Goal: Information Seeking & Learning: Find contact information

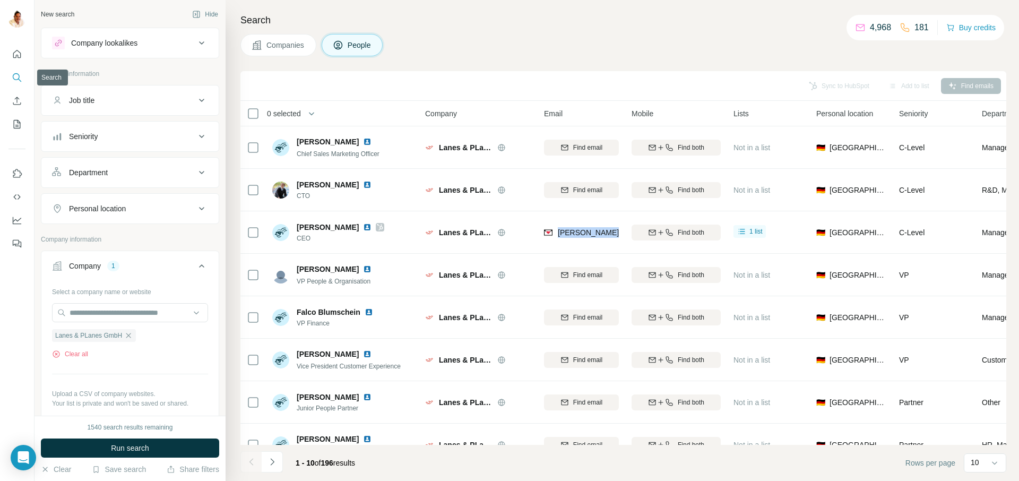
scroll to position [0, 6]
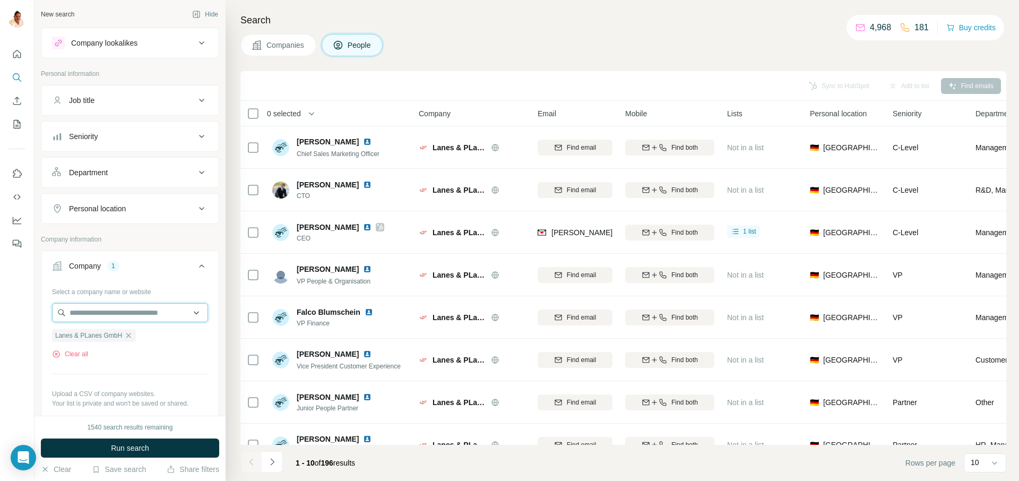
click at [119, 310] on input "text" at bounding box center [130, 312] width 156 height 19
click at [132, 349] on div "Type to search" at bounding box center [130, 337] width 156 height 27
click at [132, 337] on icon "button" at bounding box center [128, 335] width 8 height 8
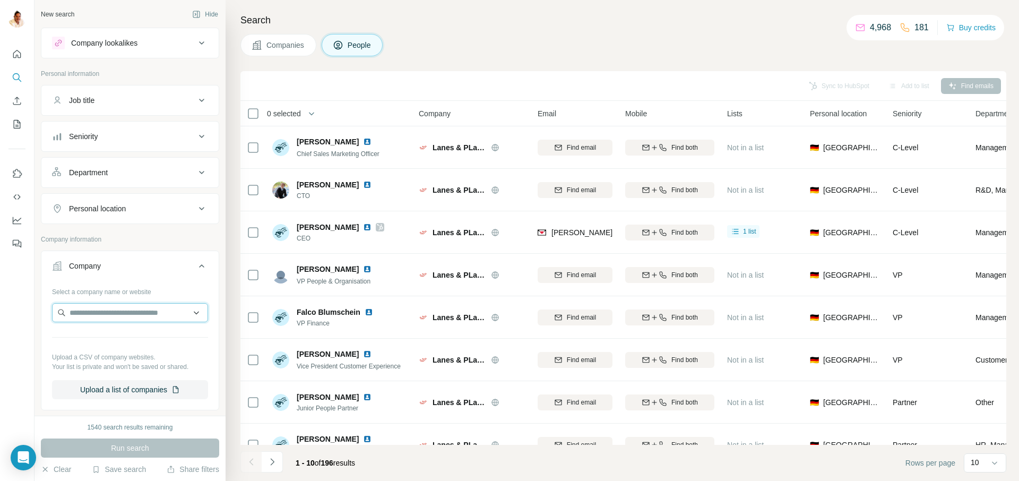
click at [117, 307] on input "text" at bounding box center [130, 312] width 156 height 19
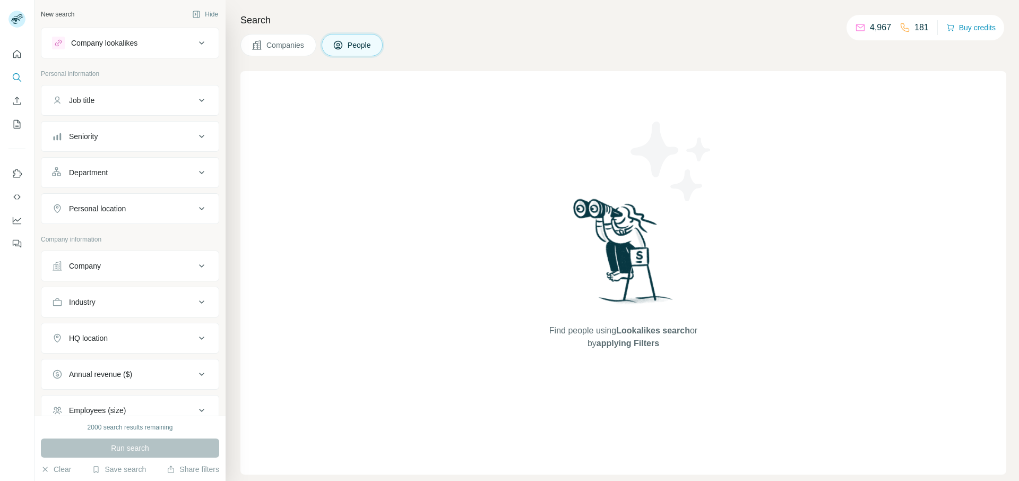
click at [89, 263] on div "Company" at bounding box center [85, 266] width 32 height 11
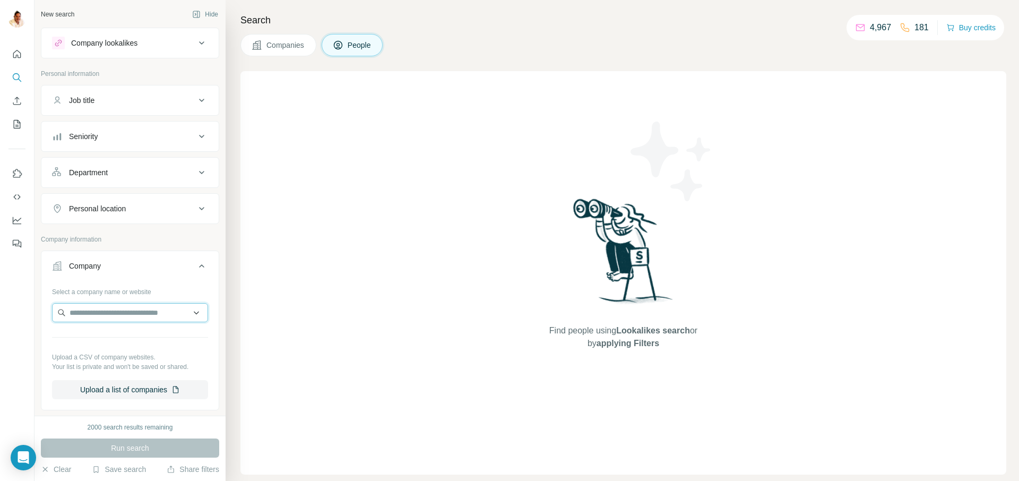
click at [170, 315] on input "text" at bounding box center [130, 312] width 156 height 19
paste input "**********"
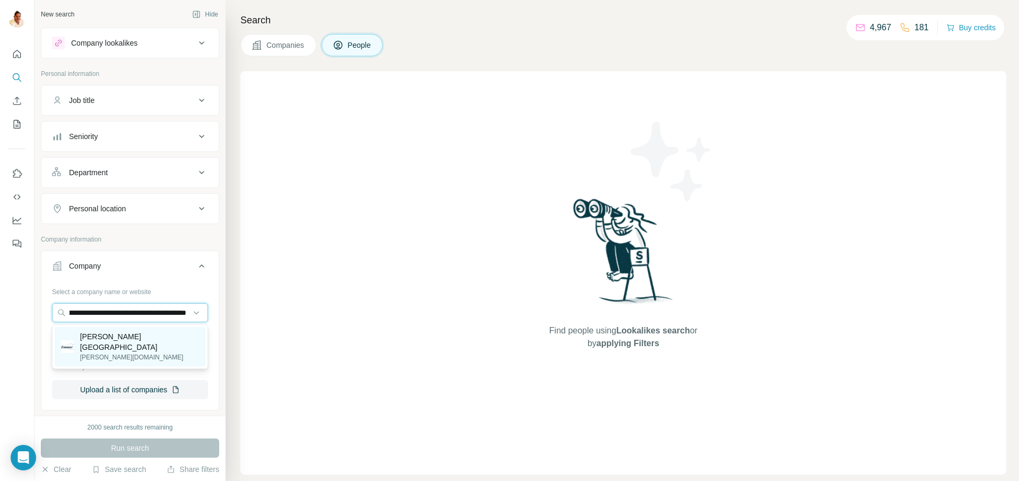
type input "**********"
click at [137, 339] on p "[PERSON_NAME] [GEOGRAPHIC_DATA]" at bounding box center [139, 341] width 119 height 21
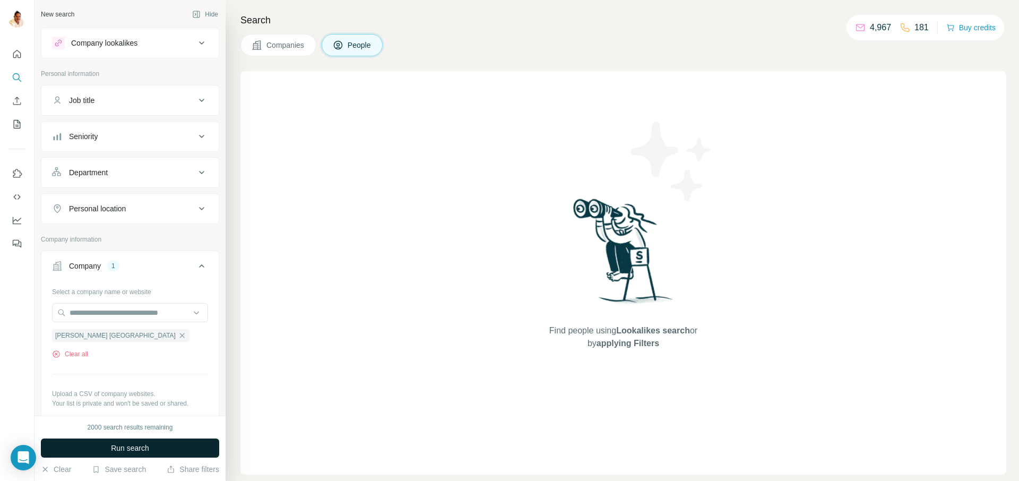
click at [178, 451] on button "Run search" at bounding box center [130, 447] width 178 height 19
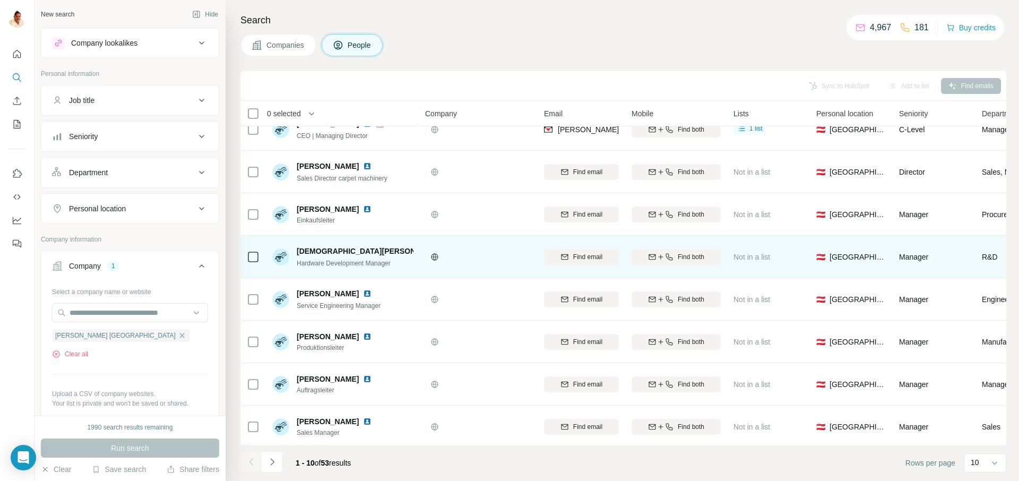
scroll to position [106, 0]
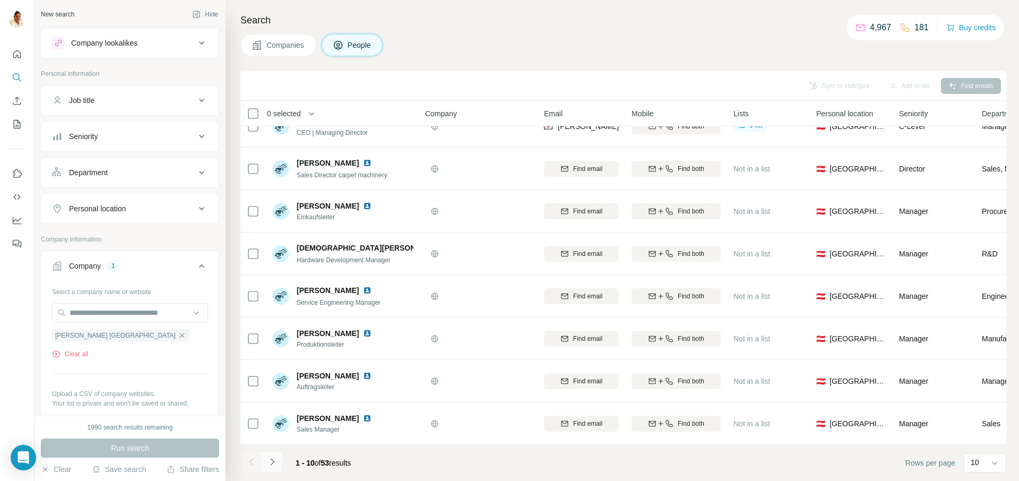
click at [273, 457] on icon "Navigate to next page" at bounding box center [272, 461] width 11 height 11
click at [274, 457] on icon "Navigate to next page" at bounding box center [272, 461] width 11 height 11
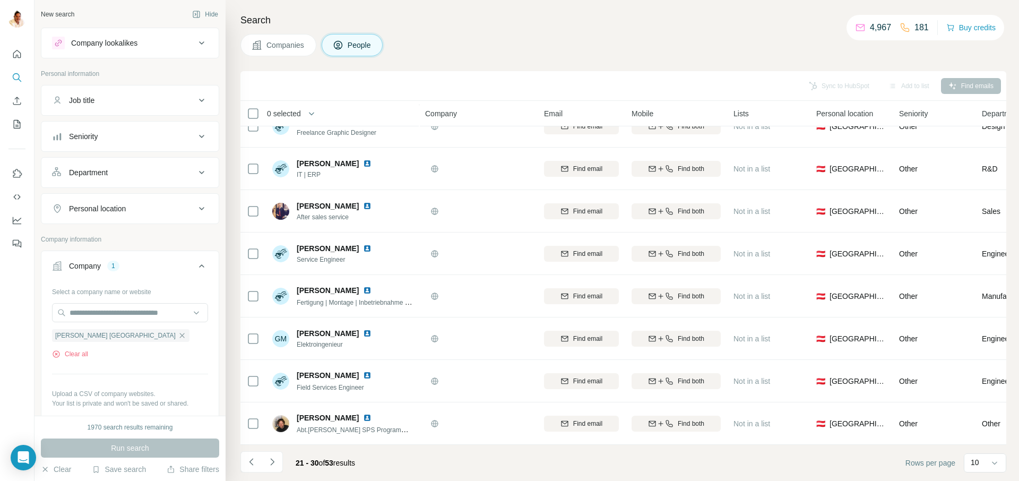
click at [269, 458] on icon "Navigate to next page" at bounding box center [272, 461] width 11 height 11
click at [270, 459] on icon "Navigate to next page" at bounding box center [272, 461] width 11 height 11
click at [273, 457] on icon "Navigate to next page" at bounding box center [272, 461] width 11 height 11
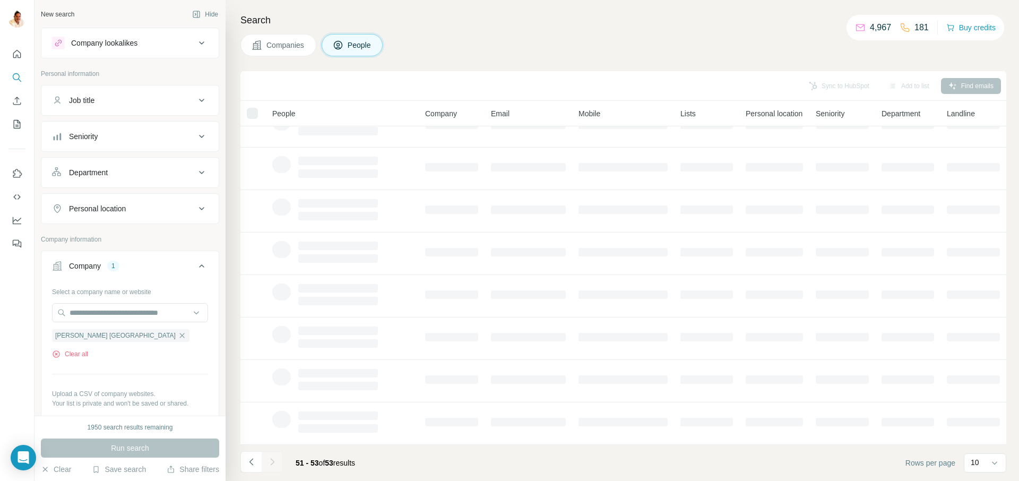
scroll to position [0, 0]
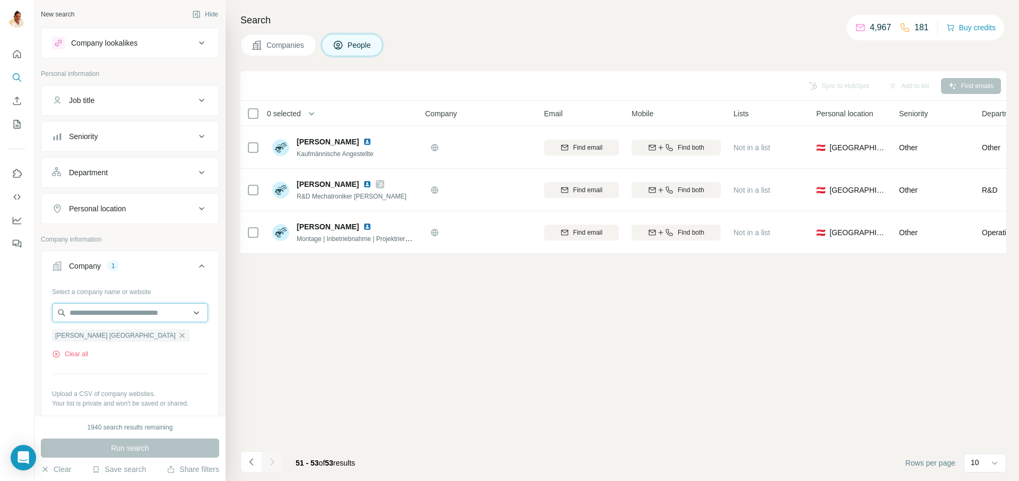
click at [90, 312] on input "text" at bounding box center [130, 312] width 156 height 19
drag, startPoint x: 348, startPoint y: 365, endPoint x: 313, endPoint y: 366, distance: 35.1
click at [347, 365] on div "Sync to HubSpot Add to list Find emails 0 selected People Company Email Mobile …" at bounding box center [623, 276] width 766 height 410
click at [180, 336] on icon "button" at bounding box center [182, 335] width 5 height 5
click at [104, 317] on input "text" at bounding box center [130, 312] width 156 height 19
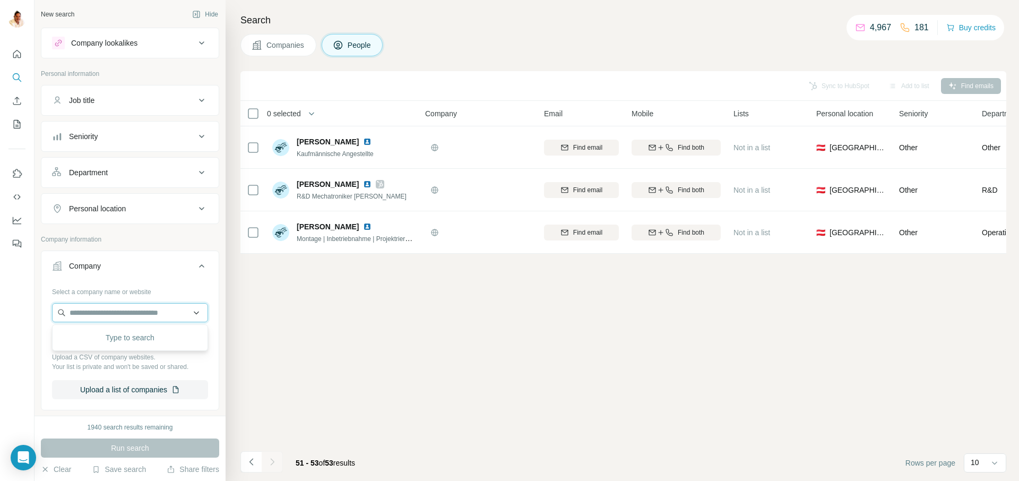
paste input "**********"
type input "**********"
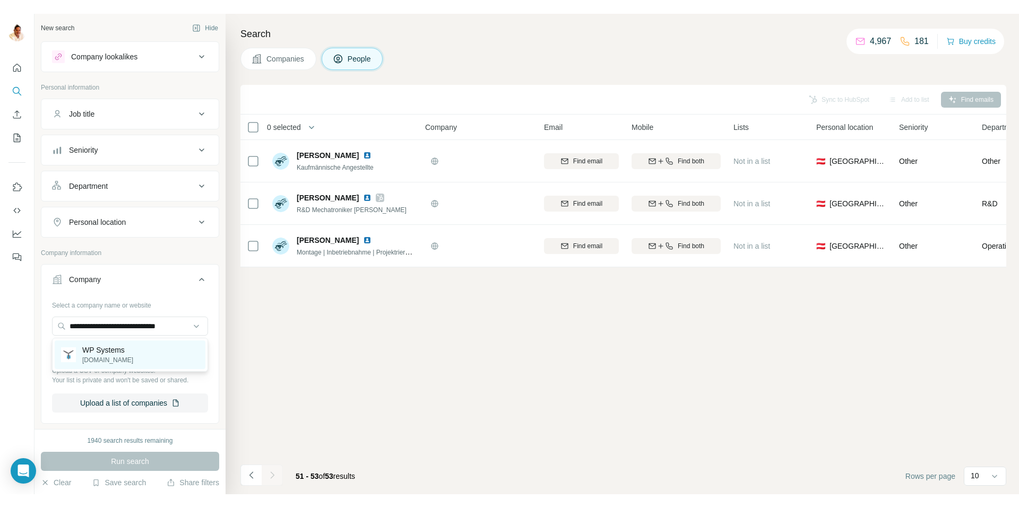
scroll to position [0, 0]
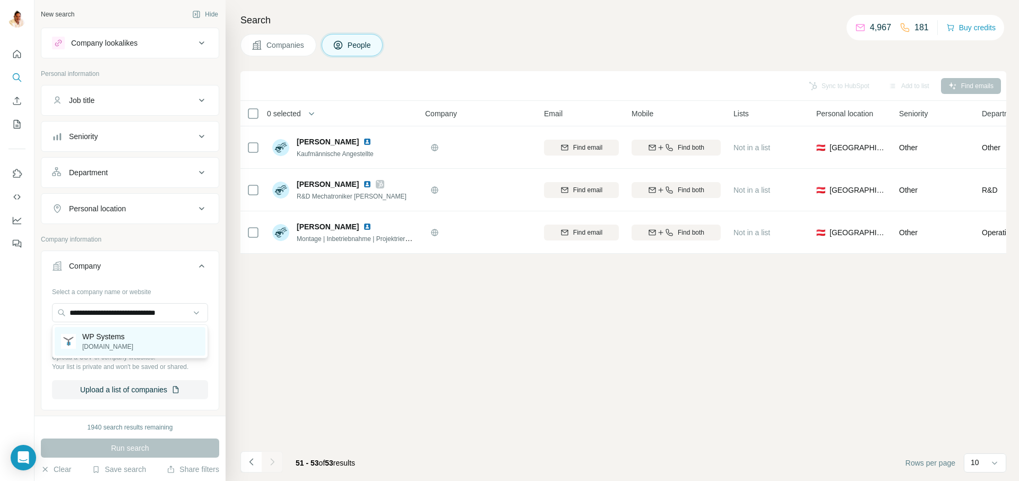
click at [121, 333] on p "WP Systems" at bounding box center [107, 336] width 51 height 11
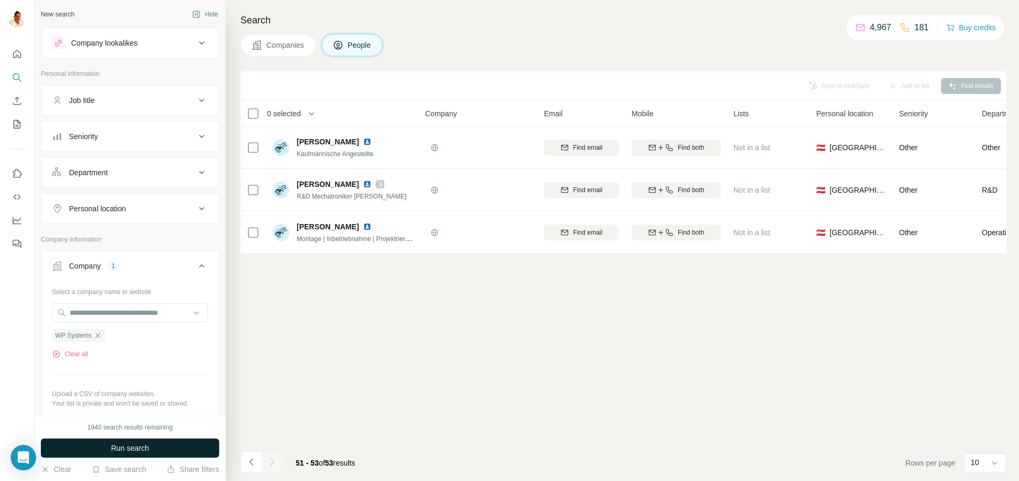
click at [122, 447] on span "Run search" at bounding box center [130, 448] width 38 height 11
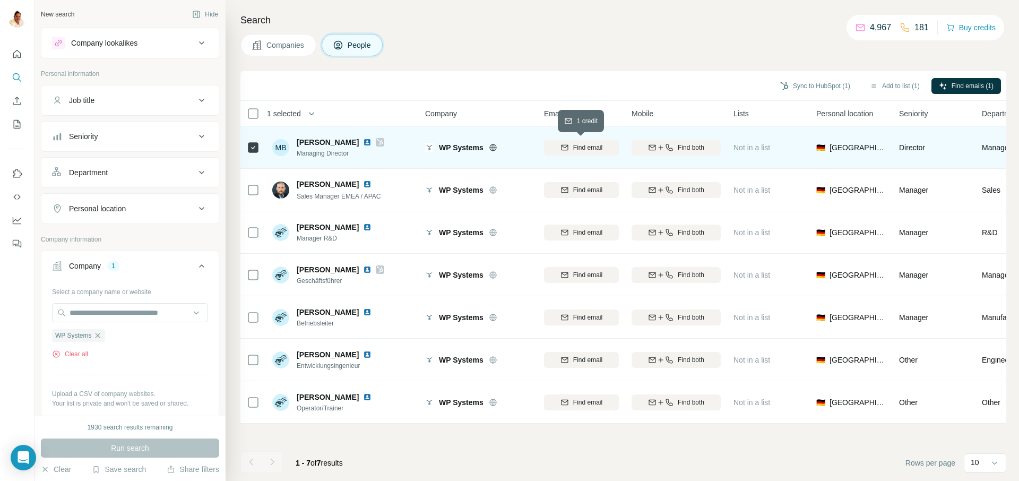
click at [587, 146] on span "Find email" at bounding box center [587, 148] width 29 height 10
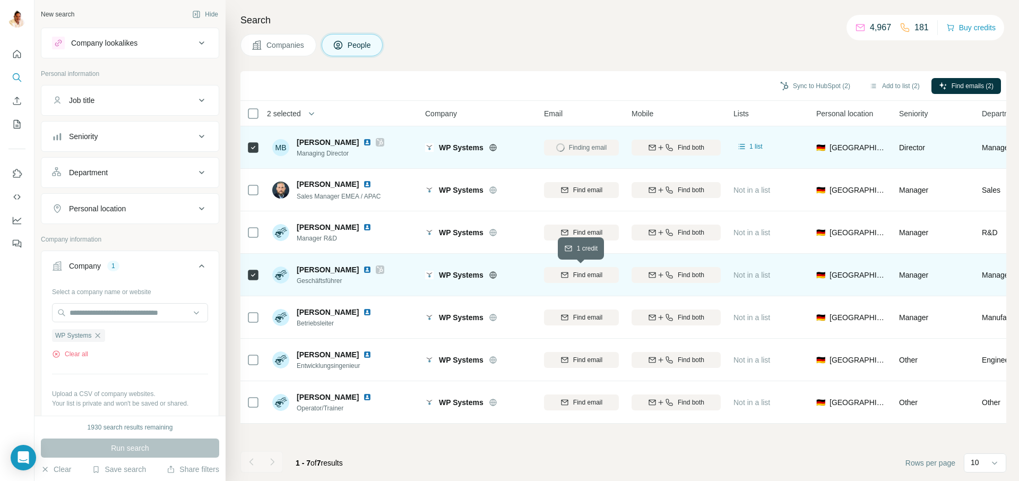
click at [575, 278] on span "Find email" at bounding box center [587, 275] width 29 height 10
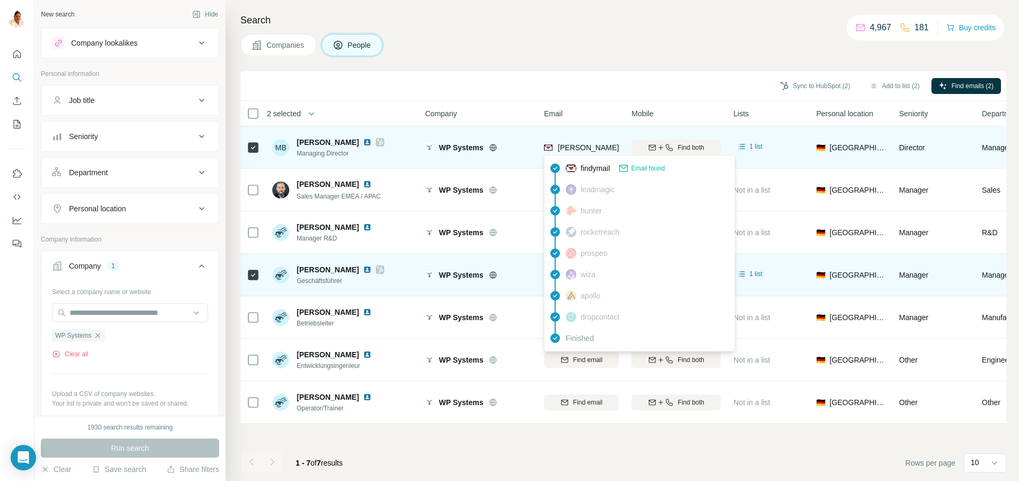
click at [563, 146] on span "[PERSON_NAME][EMAIL_ADDRESS][DOMAIN_NAME]" at bounding box center [651, 147] width 187 height 8
copy tr "[PERSON_NAME][EMAIL_ADDRESS][DOMAIN_NAME]"
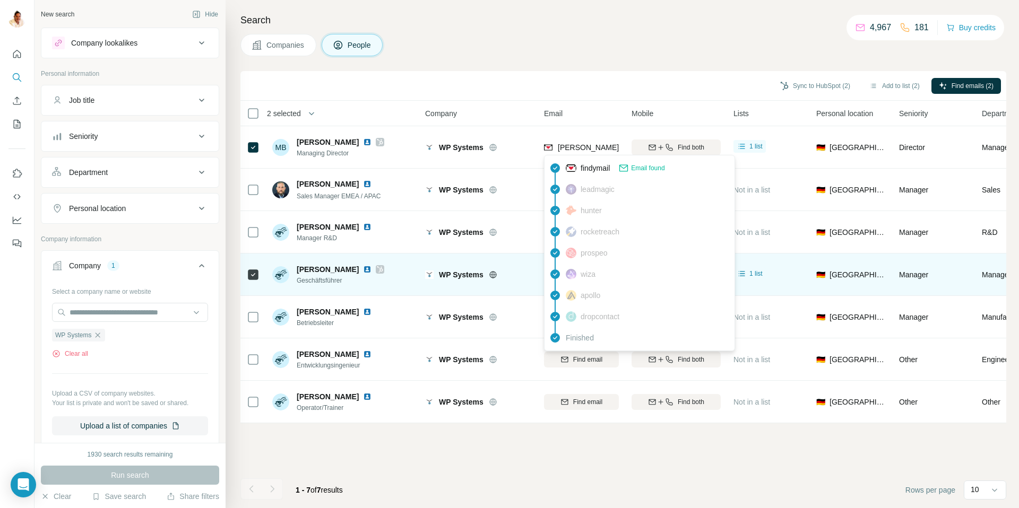
click at [575, 65] on div "Search Companies People Sync to HubSpot (2) Add to list (2) Find emails (2) 2 s…" at bounding box center [622, 254] width 793 height 508
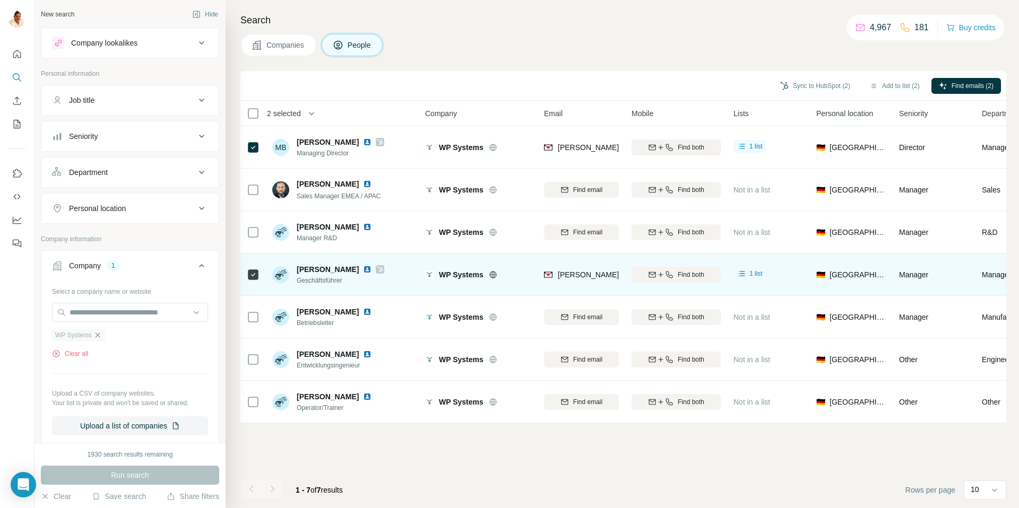
click at [99, 333] on icon "button" at bounding box center [97, 335] width 8 height 8
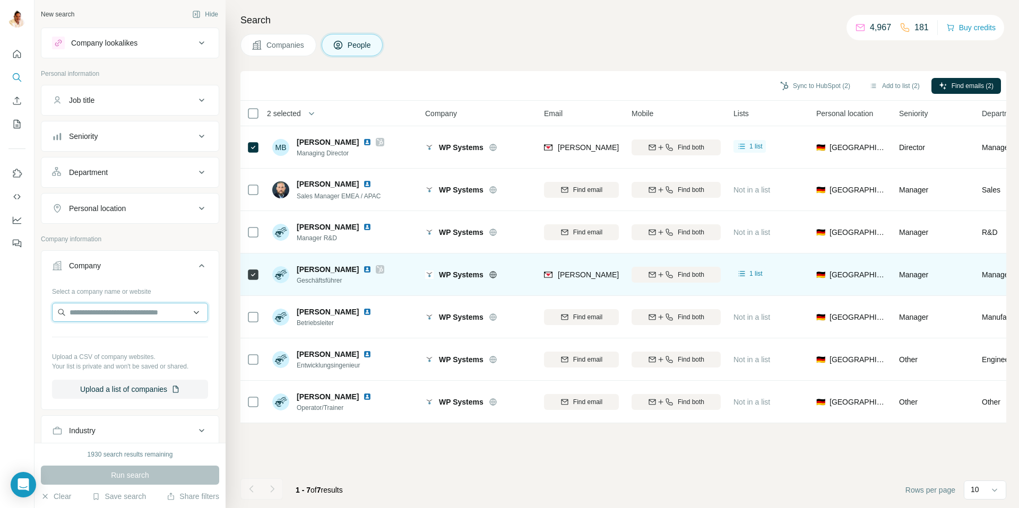
click at [82, 313] on input "text" at bounding box center [130, 312] width 156 height 19
paste input "**********"
type input "**********"
click at [113, 334] on p "DEHOGA Bundesverband" at bounding box center [125, 336] width 86 height 11
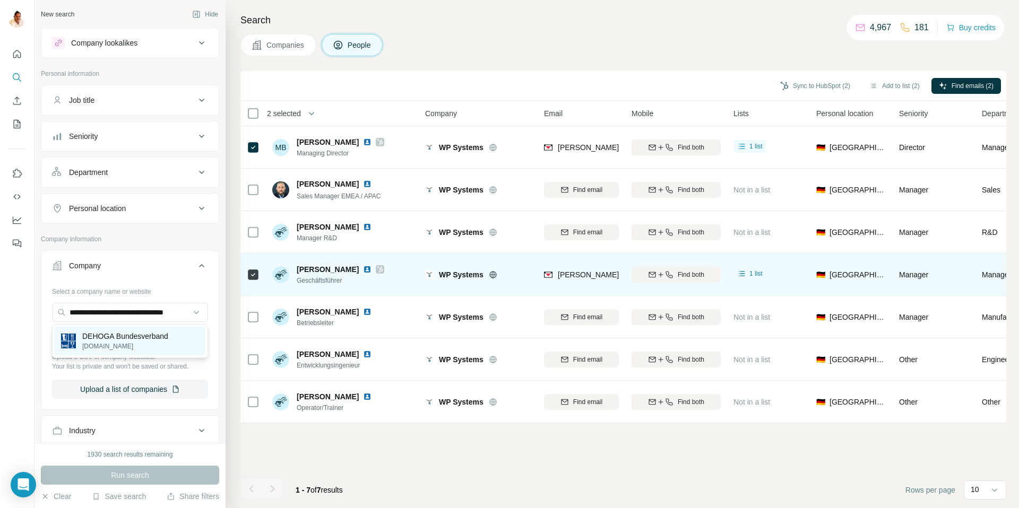
scroll to position [0, 0]
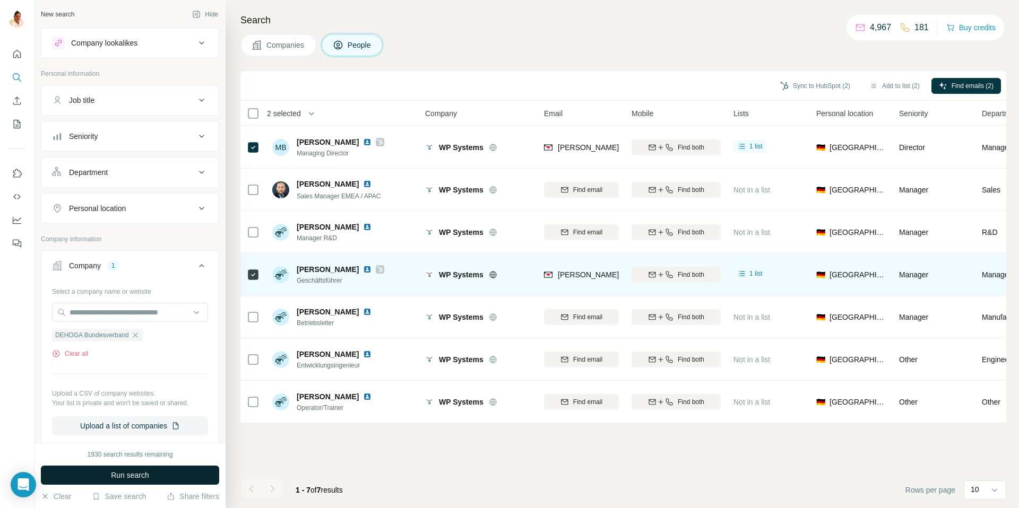
click at [106, 469] on button "Run search" at bounding box center [130, 475] width 178 height 19
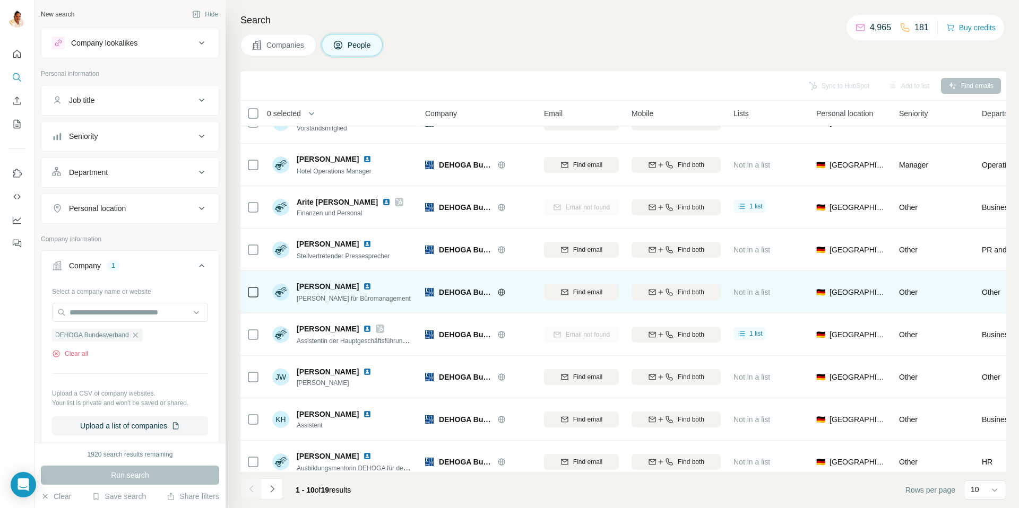
scroll to position [79, 0]
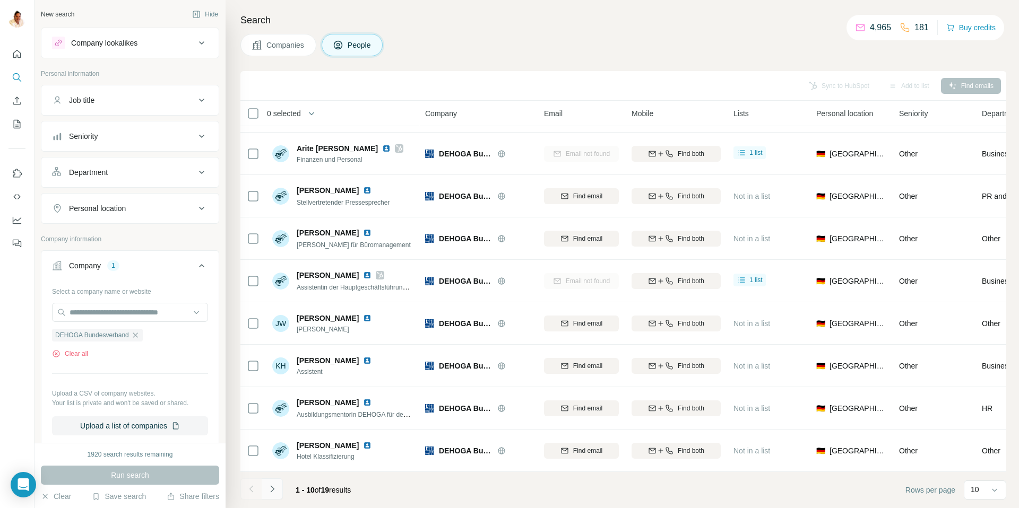
click at [273, 480] on icon "Navigate to next page" at bounding box center [272, 489] width 11 height 11
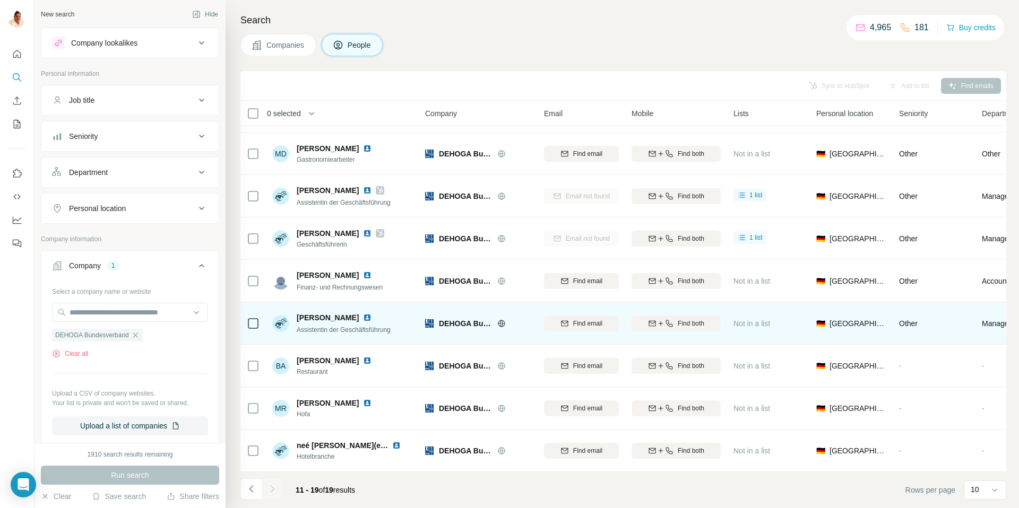
scroll to position [0, 0]
